Goal: Task Accomplishment & Management: Use online tool/utility

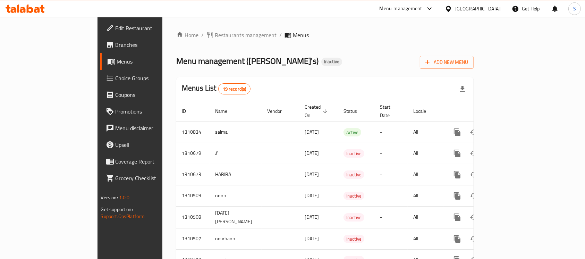
click at [117, 61] on span "Menus" at bounding box center [153, 61] width 73 height 8
click at [468, 62] on span "Add New Menu" at bounding box center [447, 62] width 43 height 9
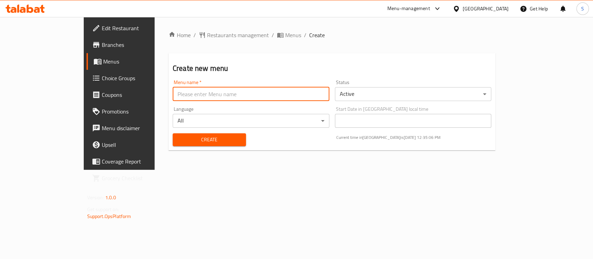
click at [290, 91] on input "text" at bounding box center [251, 94] width 157 height 14
type input "."
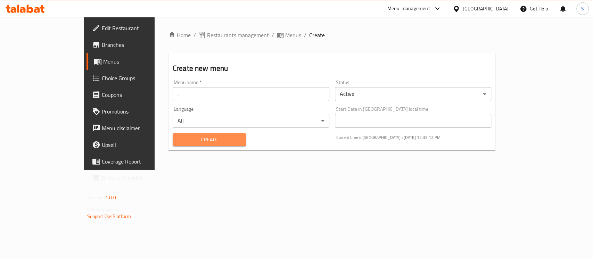
click at [206, 144] on button "Create" at bounding box center [209, 139] width 73 height 13
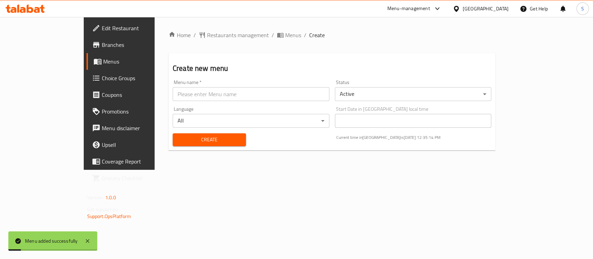
click at [103, 62] on span "Menus" at bounding box center [140, 61] width 74 height 8
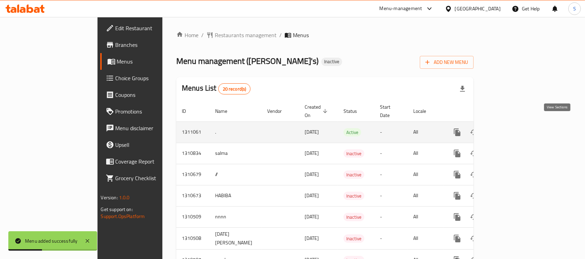
click at [512, 128] on icon "enhanced table" at bounding box center [507, 132] width 8 height 8
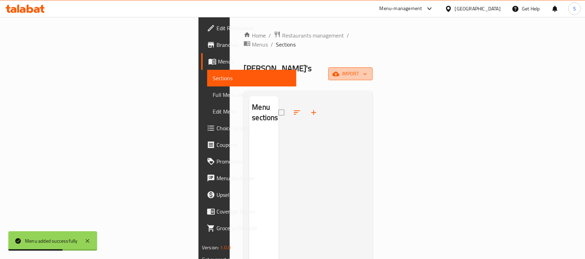
click at [373, 67] on button "import" at bounding box center [350, 73] width 44 height 13
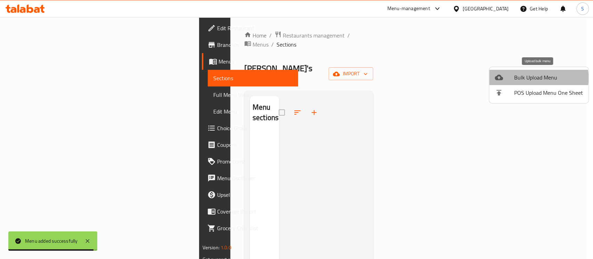
click at [526, 78] on span "Bulk Upload Menu" at bounding box center [548, 77] width 69 height 8
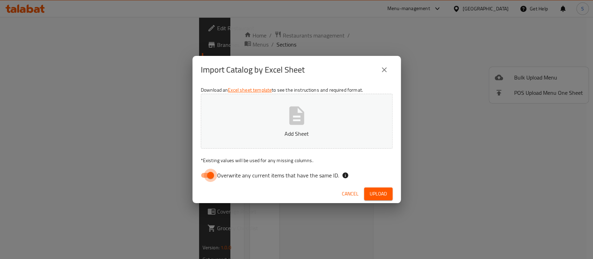
click at [211, 173] on input "Overwrite any current items that have the same ID." at bounding box center [211, 175] width 40 height 13
checkbox input "false"
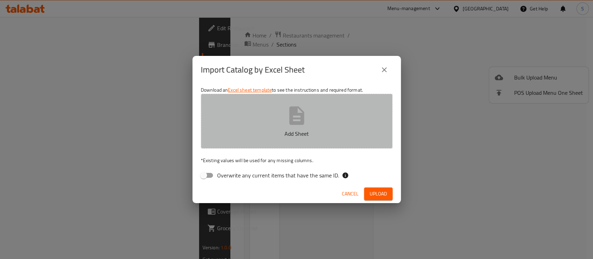
click at [344, 128] on button "Add Sheet" at bounding box center [297, 121] width 192 height 55
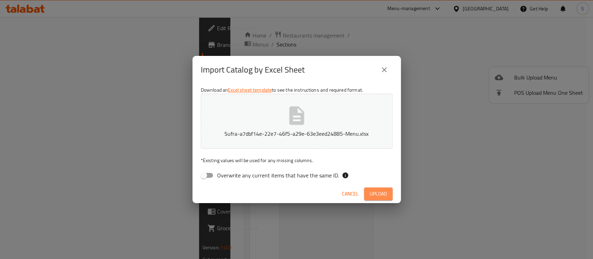
click at [369, 197] on button "Upload" at bounding box center [378, 193] width 28 height 13
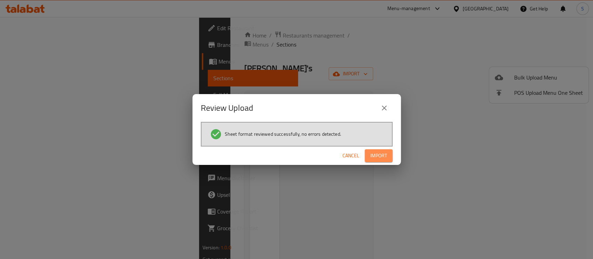
click at [377, 154] on span "Import" at bounding box center [378, 155] width 17 height 9
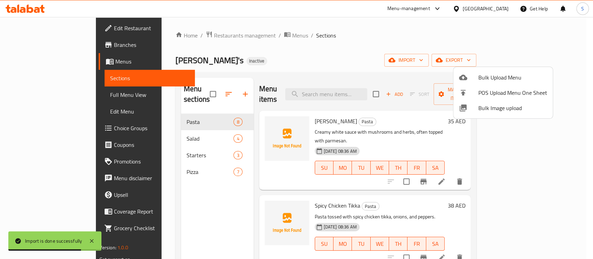
click at [168, 162] on div at bounding box center [296, 129] width 593 height 259
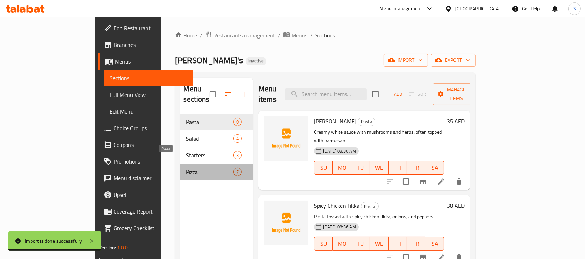
click at [186, 168] on span "Pizza" at bounding box center [209, 172] width 47 height 8
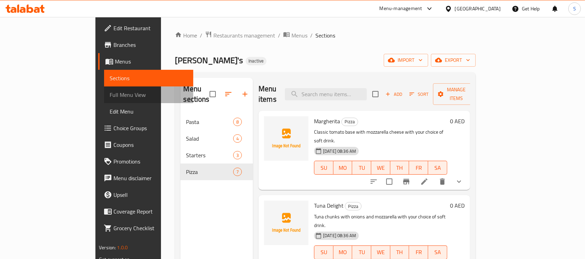
click at [110, 94] on span "Full Menu View" at bounding box center [149, 95] width 78 height 8
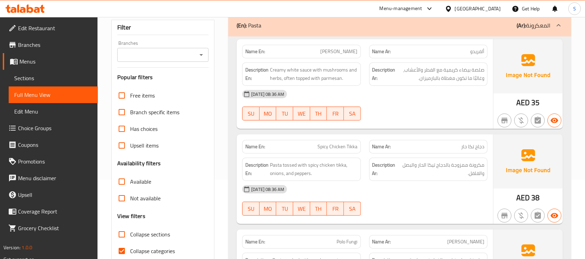
scroll to position [110, 0]
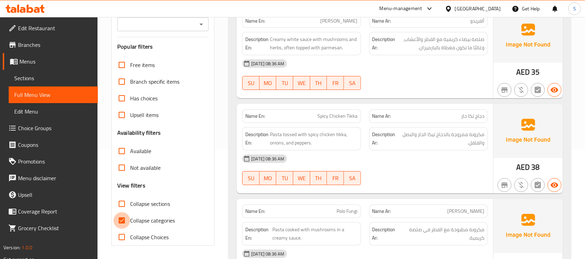
click at [119, 222] on input "Collapse categories" at bounding box center [122, 220] width 17 height 17
checkbox input "false"
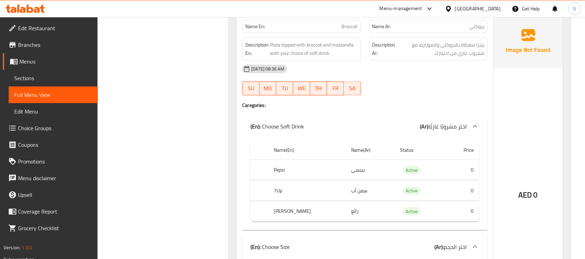
scroll to position [3747, 0]
